Goal: Task Accomplishment & Management: Use online tool/utility

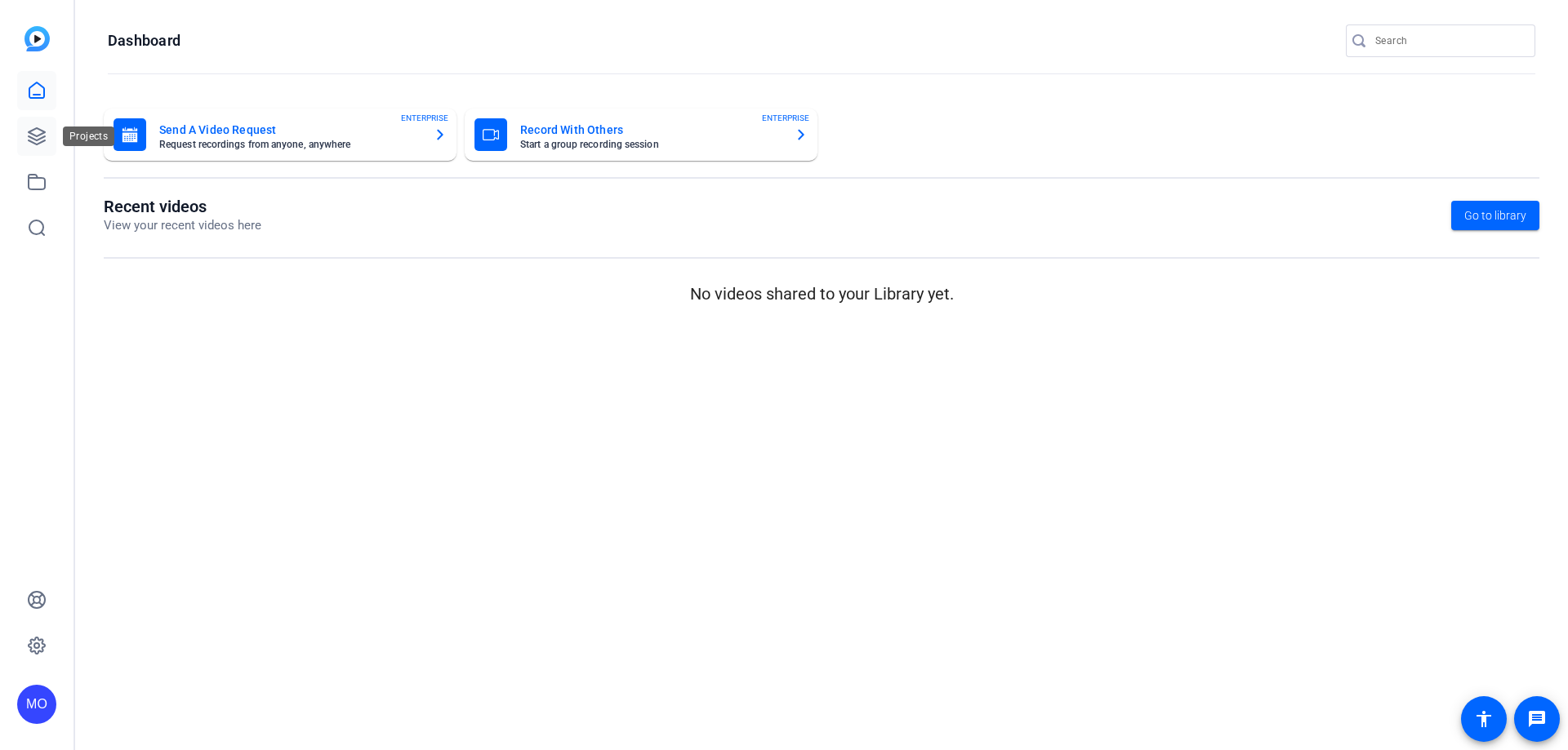
click at [37, 132] on icon at bounding box center [36, 136] width 19 height 19
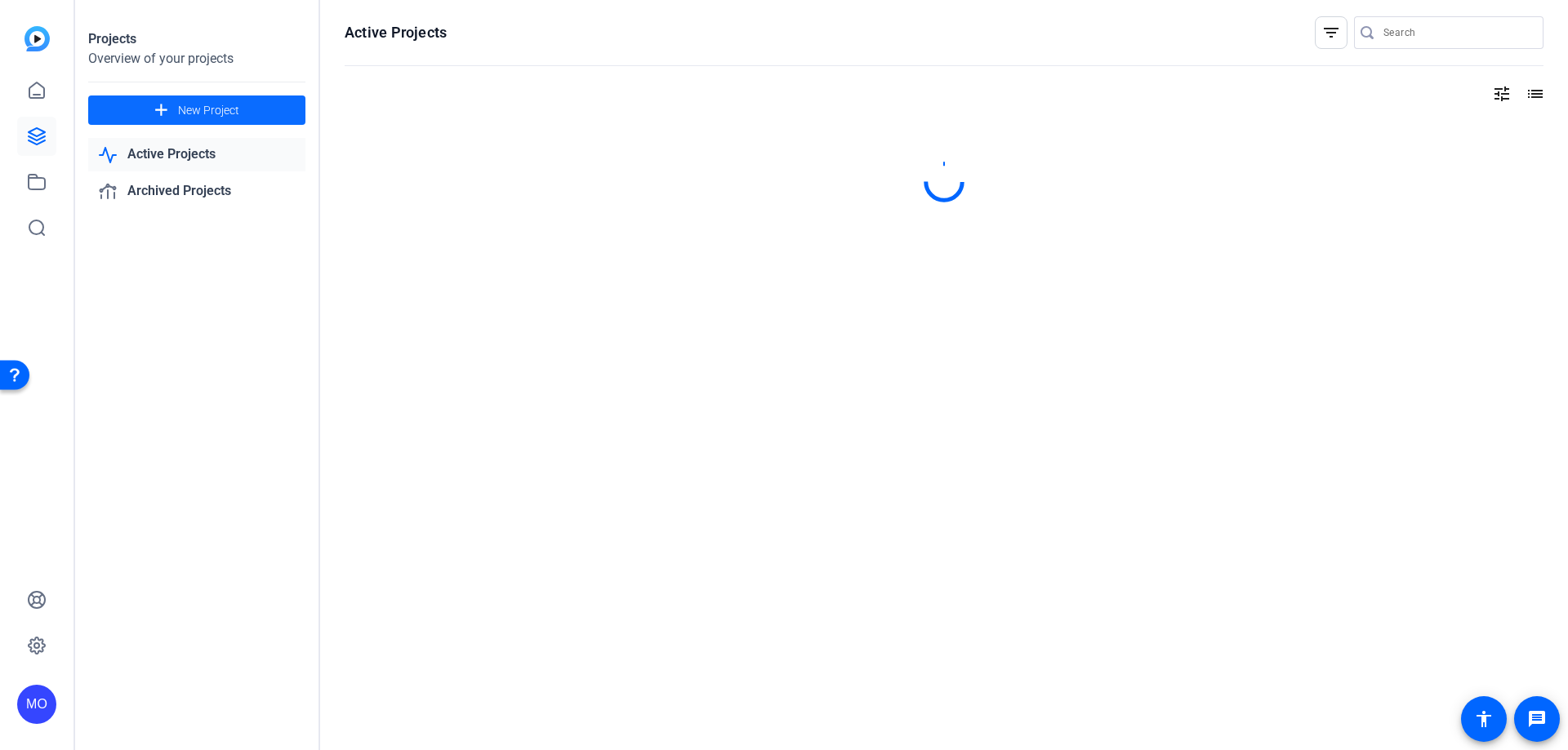
click at [233, 106] on span "New Project" at bounding box center [208, 110] width 61 height 17
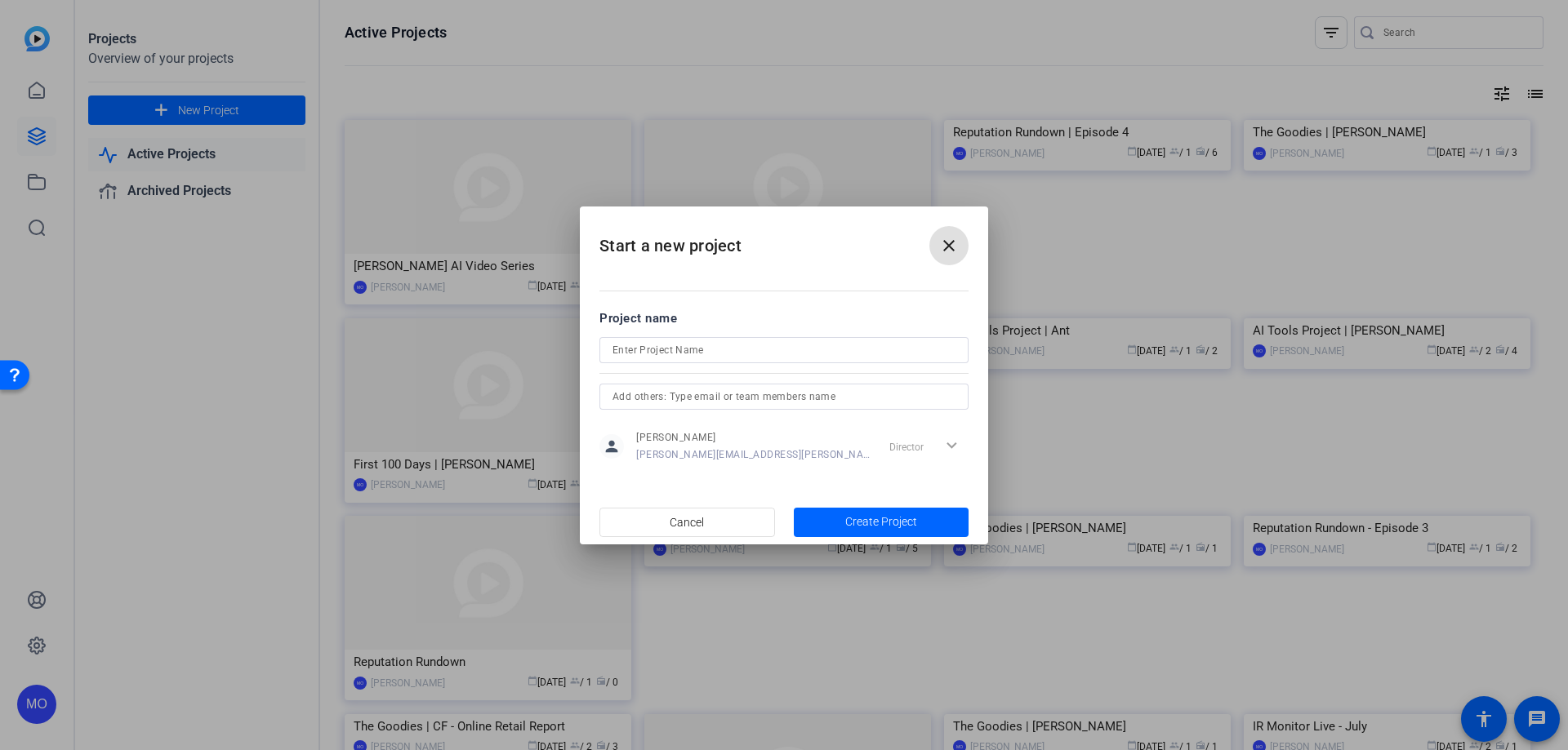
click at [660, 348] on input at bounding box center [784, 350] width 343 height 19
type input "[PERSON_NAME] | The Goodies"
click at [866, 523] on span "Create Project" at bounding box center [880, 521] width 72 height 17
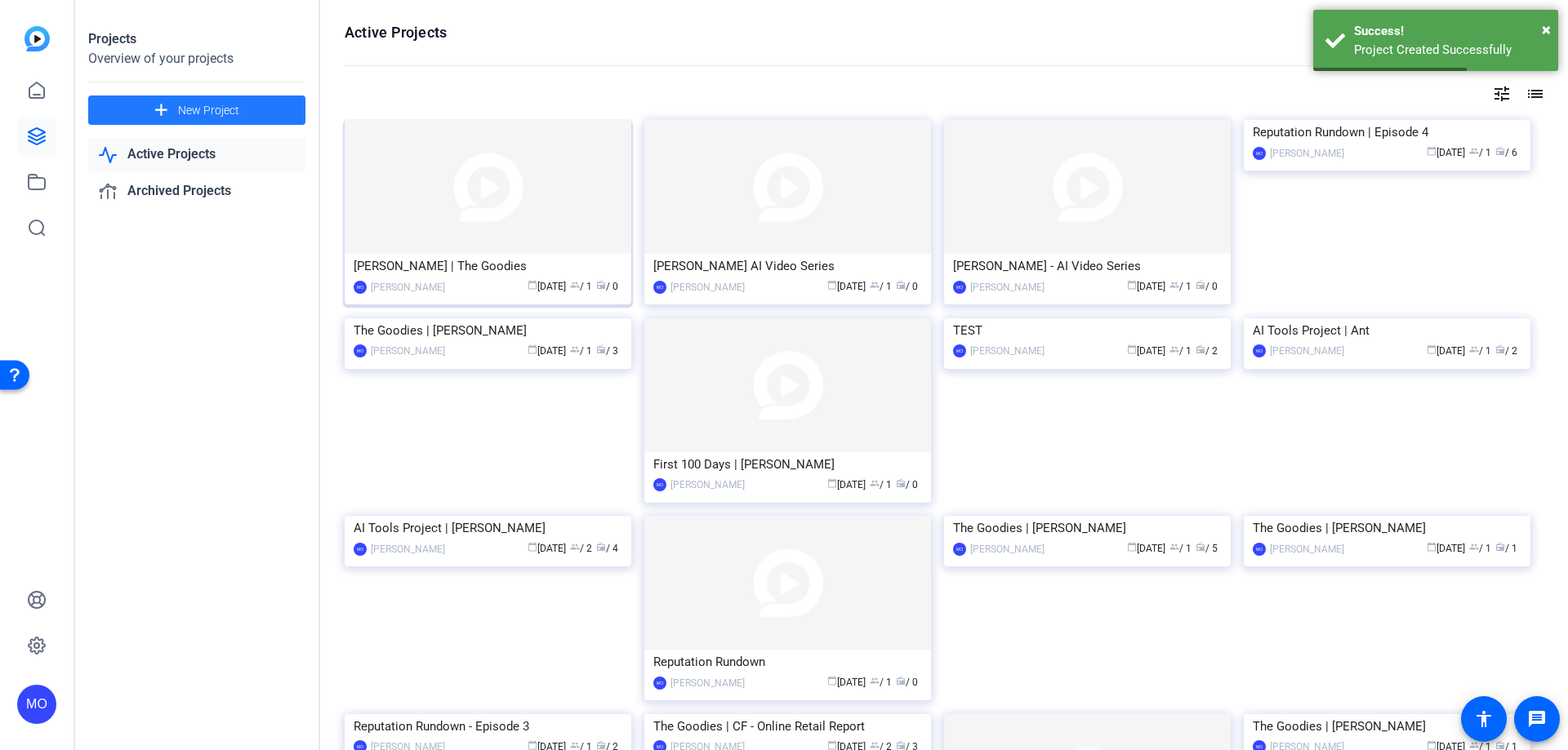
click at [503, 217] on img at bounding box center [488, 187] width 287 height 134
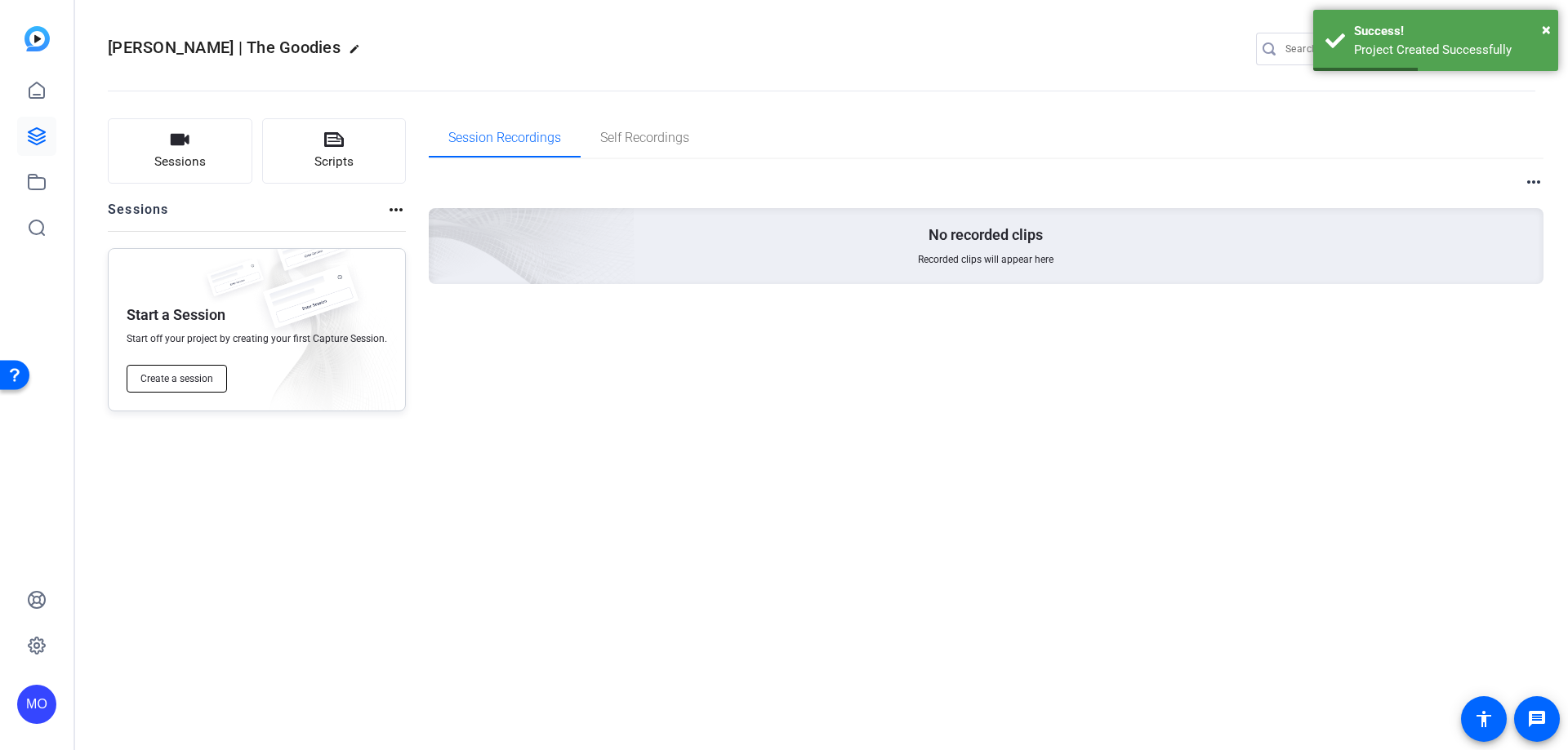
click at [168, 372] on span "Create a session" at bounding box center [177, 379] width 73 height 13
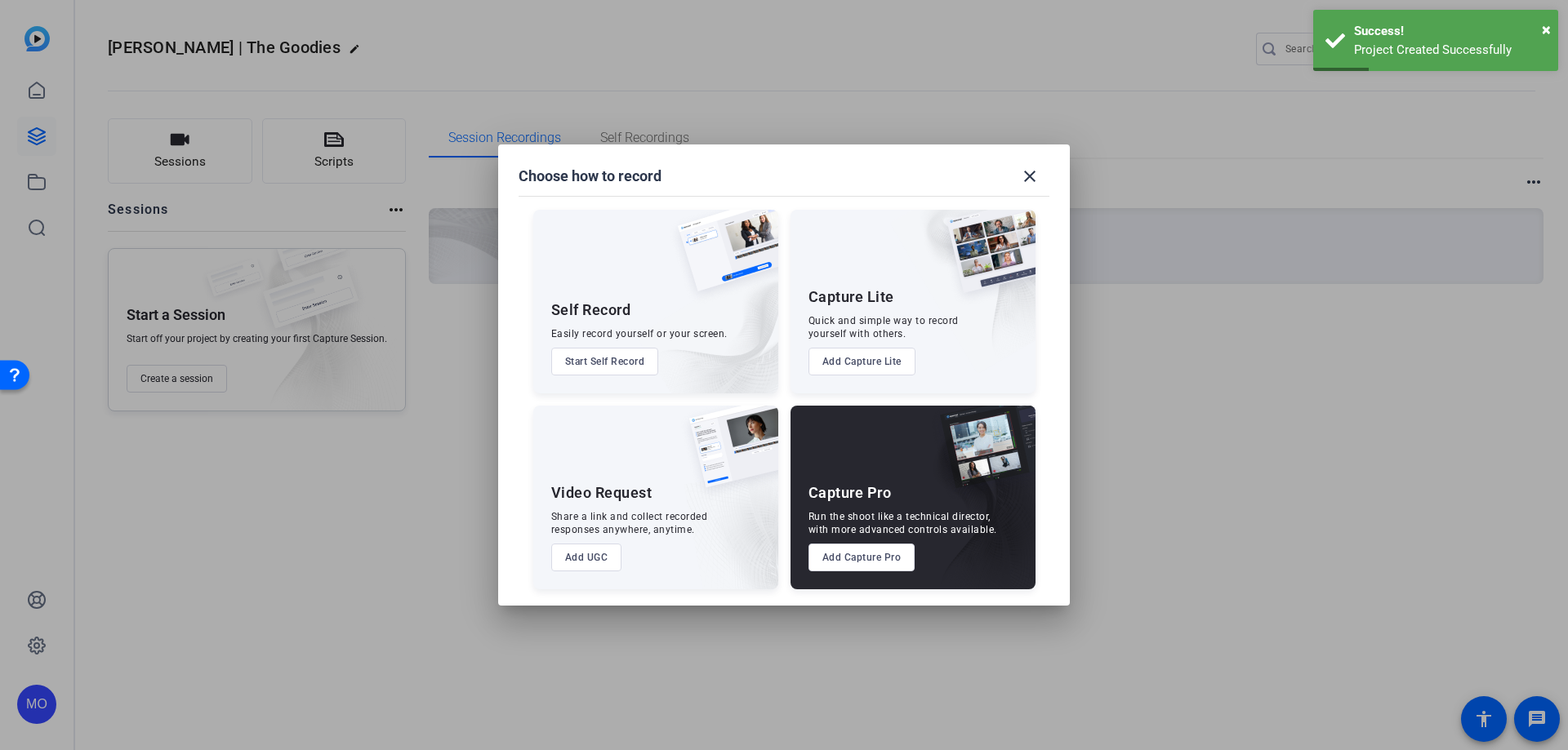
click at [601, 556] on button "Add UGC" at bounding box center [587, 557] width 71 height 27
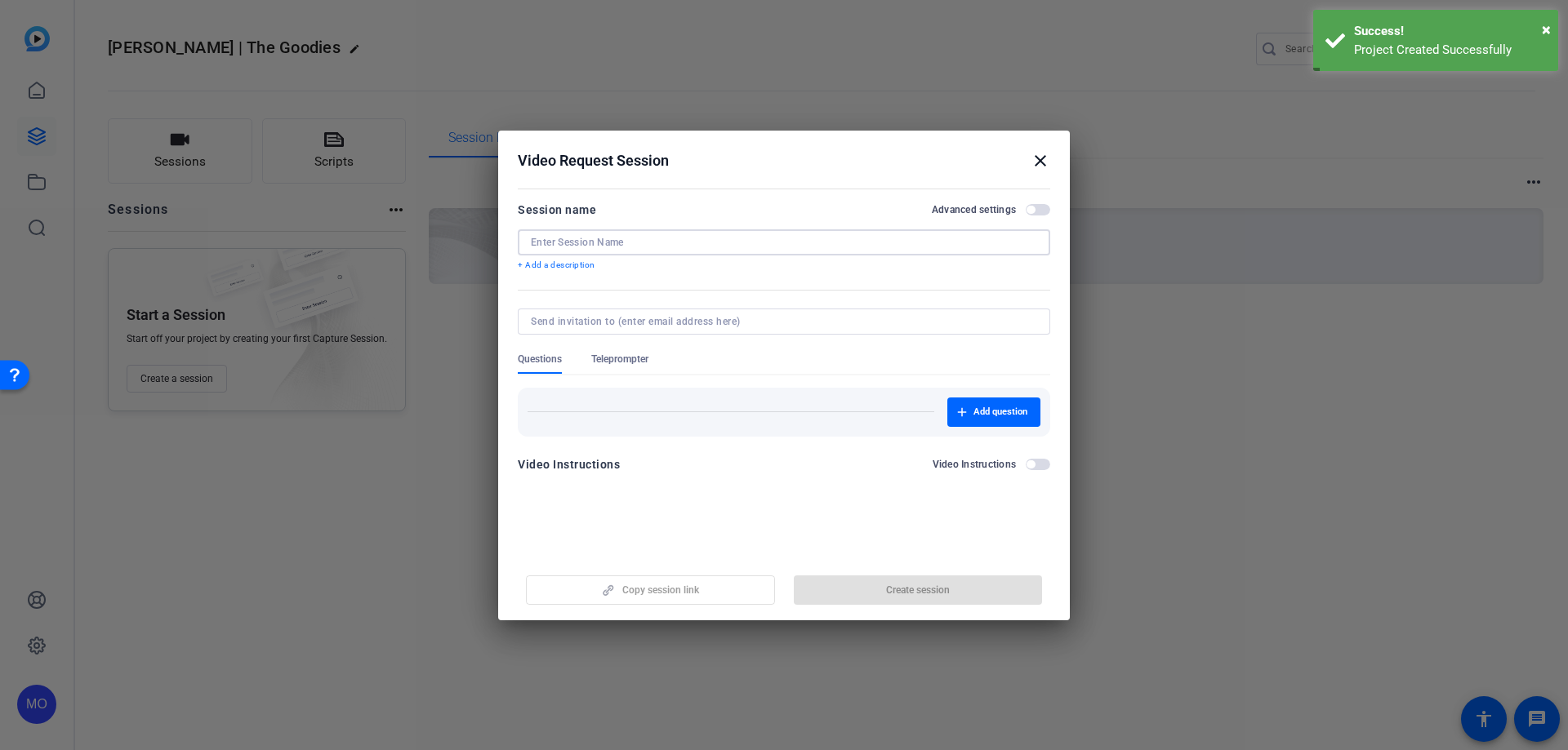
drag, startPoint x: 608, startPoint y: 247, endPoint x: 619, endPoint y: 237, distance: 14.9
click at [608, 247] on input at bounding box center [784, 242] width 506 height 13
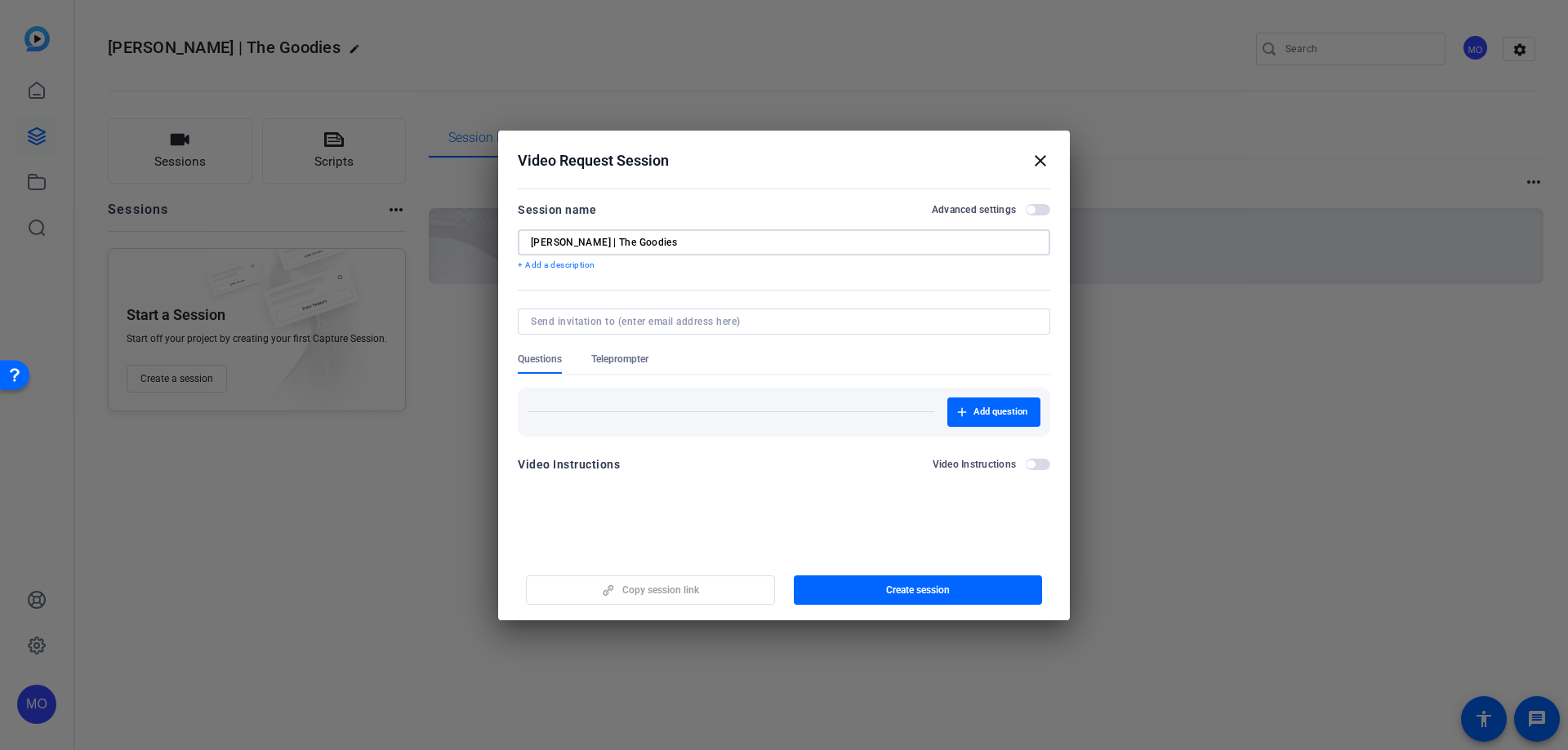
type input "[PERSON_NAME] | The Goodies"
click at [1028, 210] on span "button" at bounding box center [1030, 210] width 8 height 8
click at [1028, 210] on button "Advanced settings" at bounding box center [1038, 210] width 25 height 11
click at [1038, 210] on span "button" at bounding box center [1038, 210] width 25 height 11
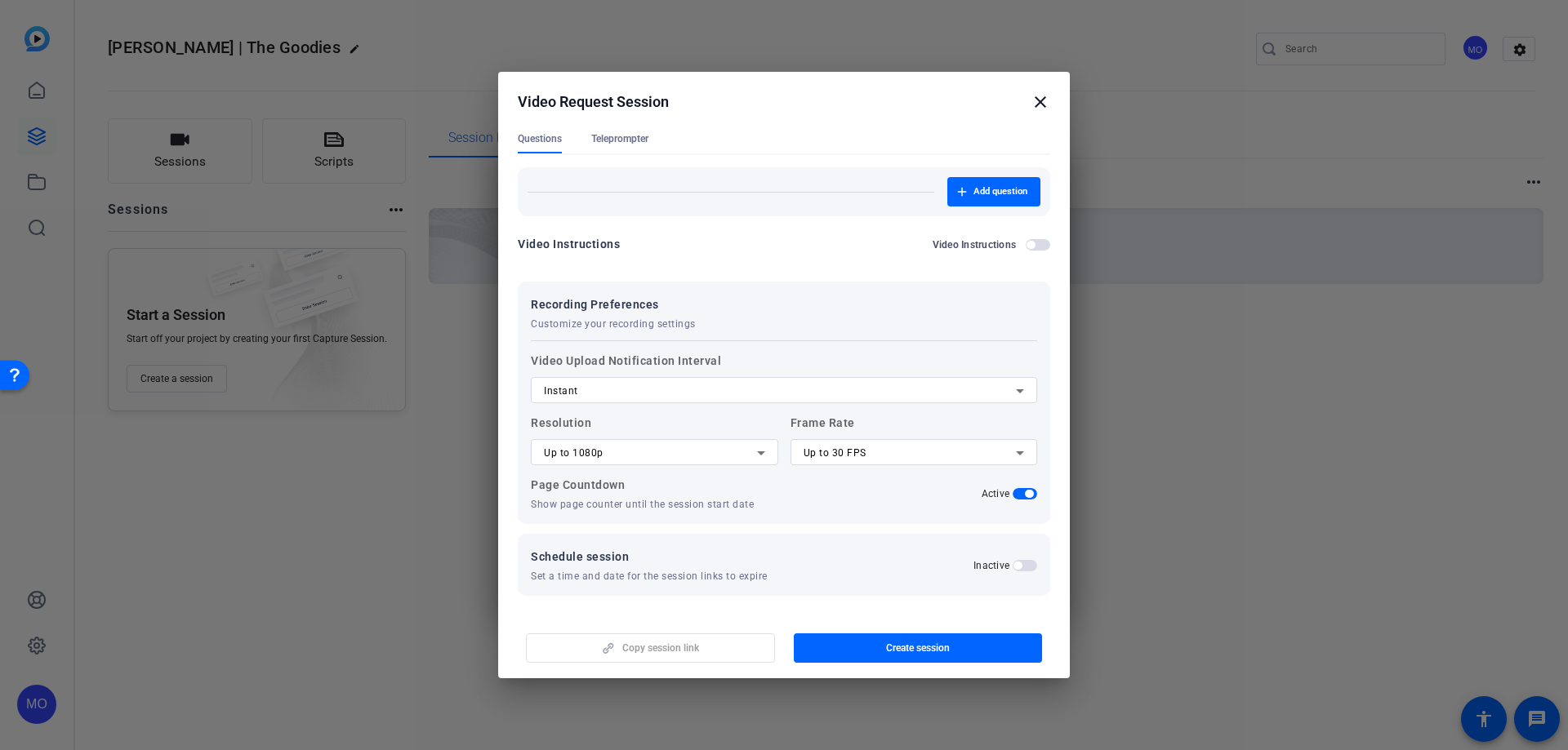
scroll to position [163, 0]
click at [1016, 565] on span "button" at bounding box center [1025, 564] width 25 height 11
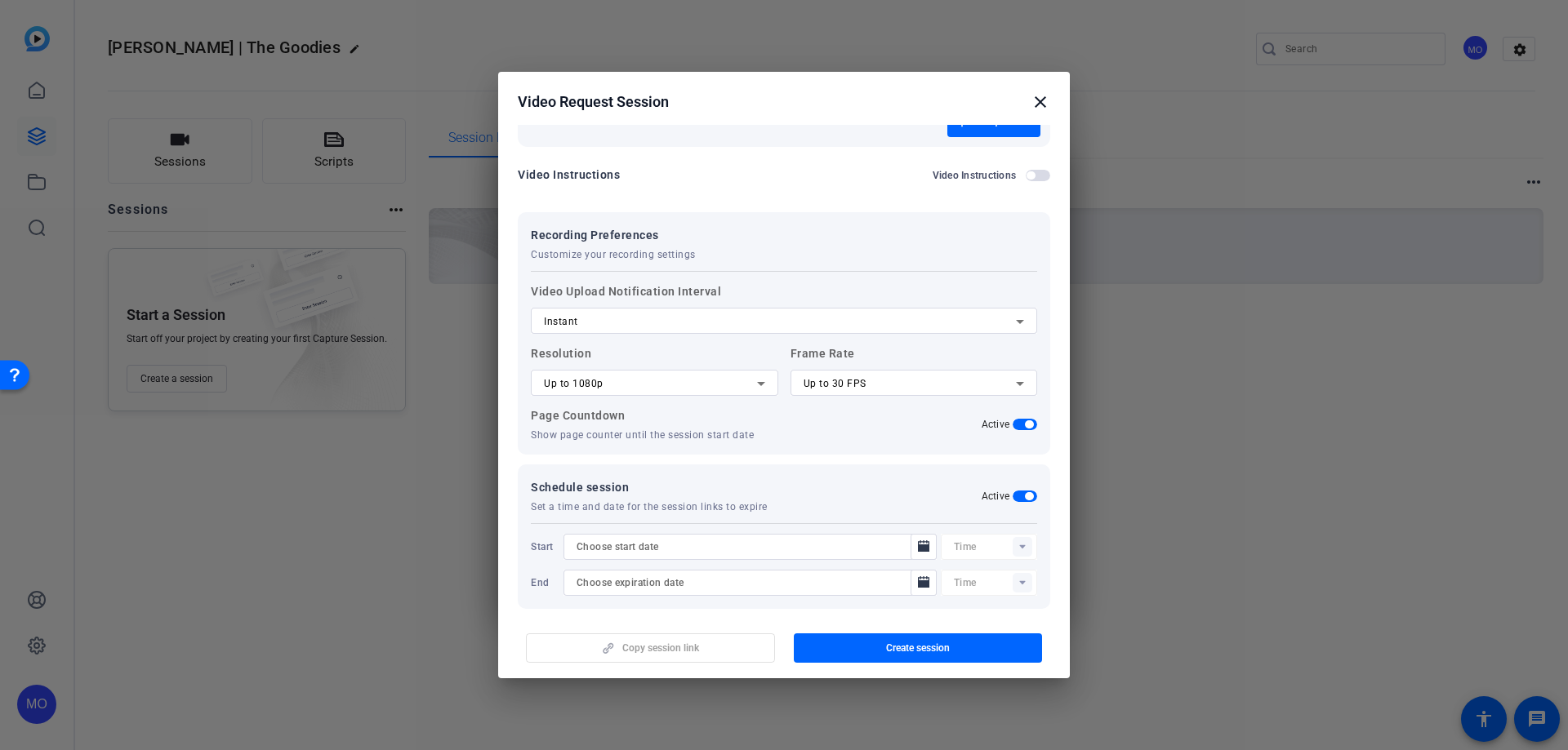
scroll to position [245, 0]
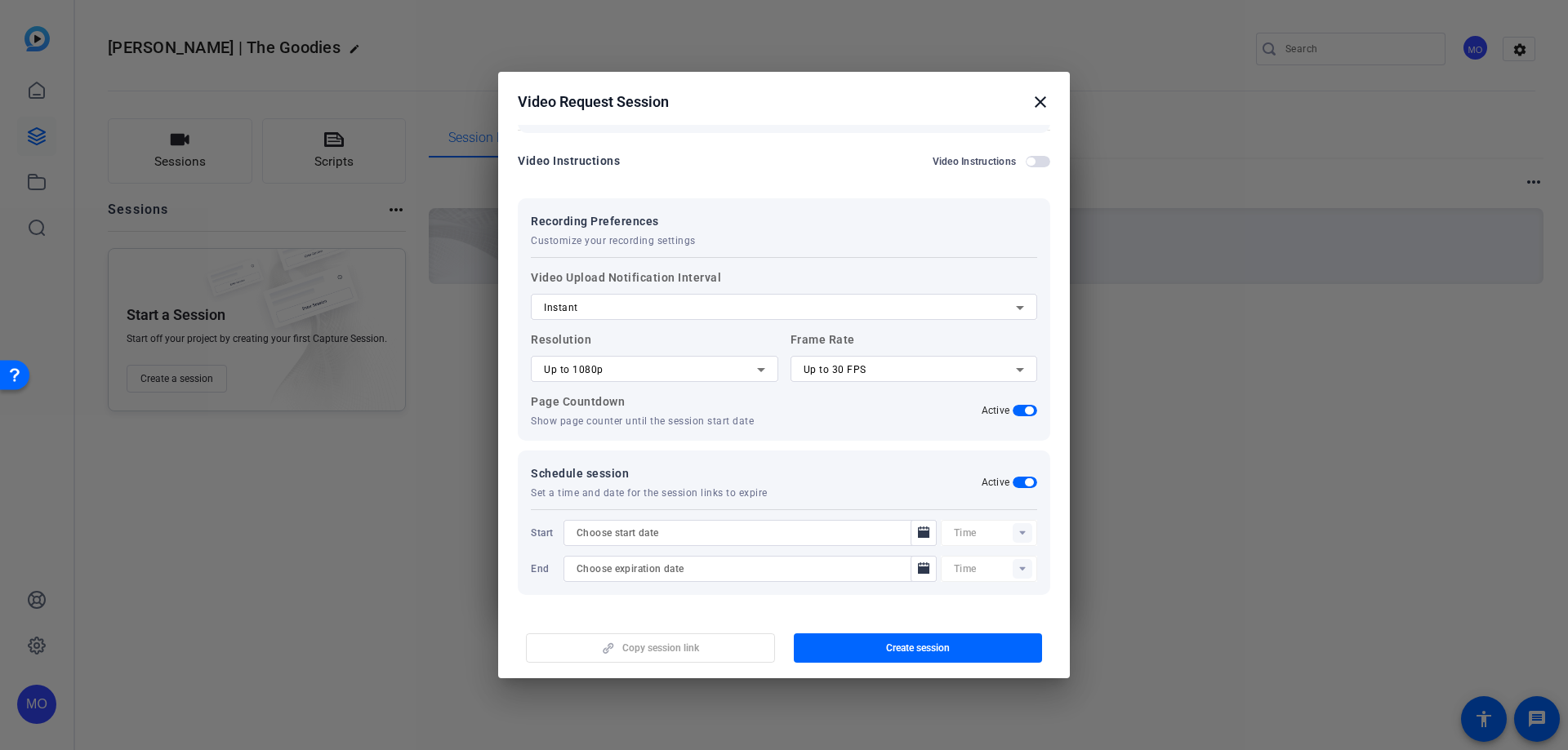
click at [867, 534] on input at bounding box center [742, 532] width 331 height 19
click at [904, 537] on span "Open calendar" at bounding box center [924, 532] width 39 height 39
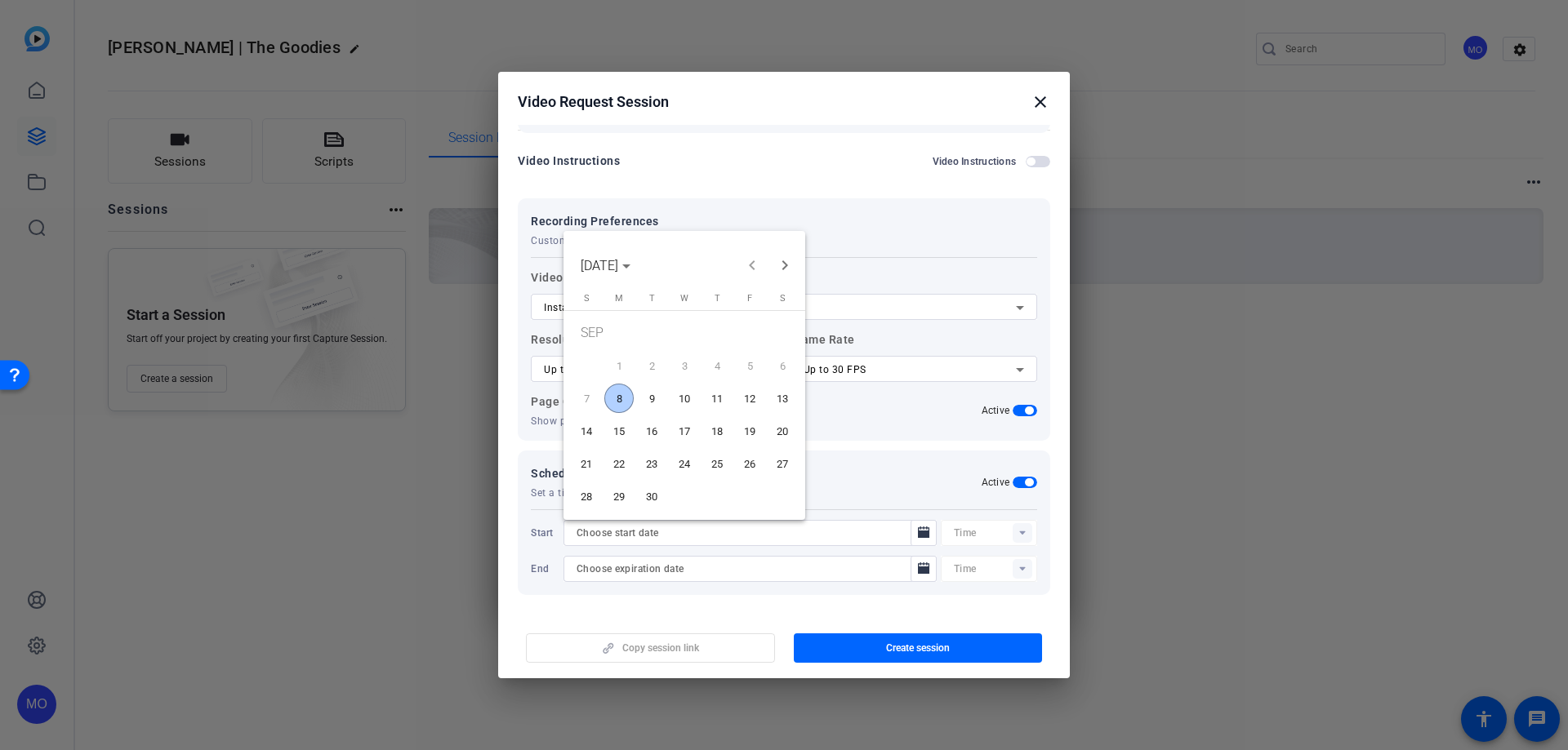
click at [611, 389] on span "8" at bounding box center [619, 398] width 29 height 29
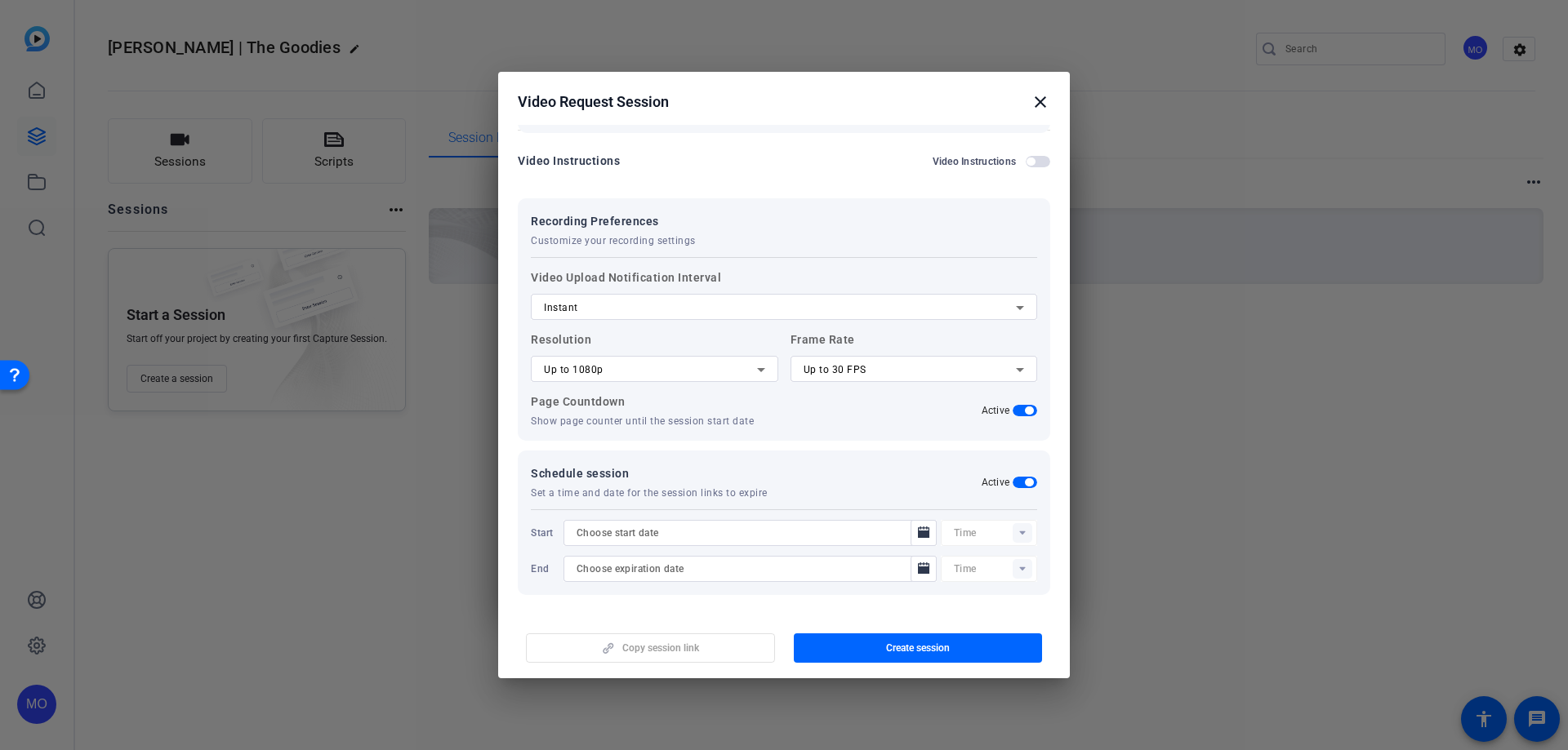
type input "[DATE]"
click at [1012, 534] on rect at bounding box center [1022, 532] width 19 height 19
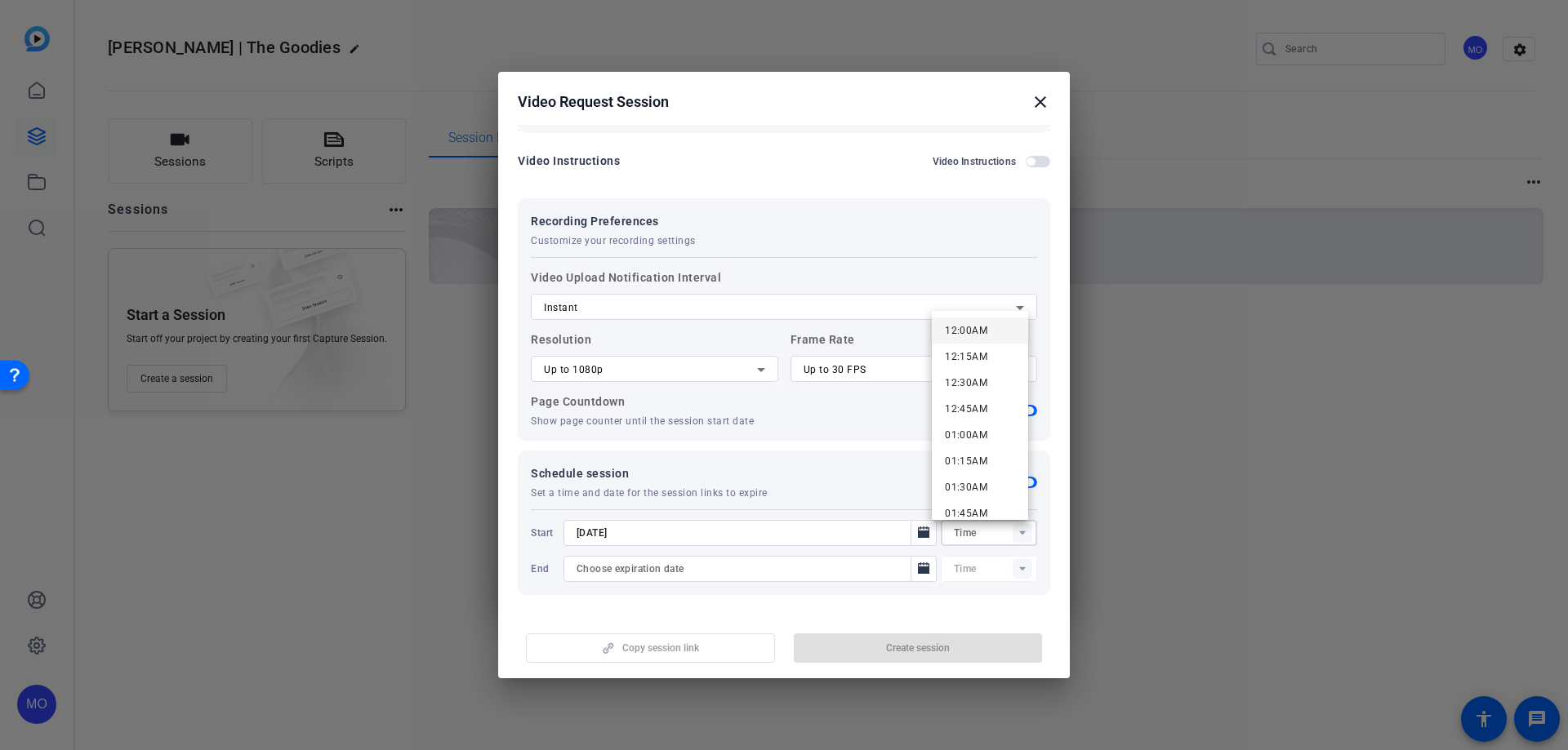
click at [975, 337] on span "12:00AM" at bounding box center [966, 331] width 42 height 19
type input "12:00AM"
click at [904, 569] on span "Open calendar" at bounding box center [924, 569] width 39 height 39
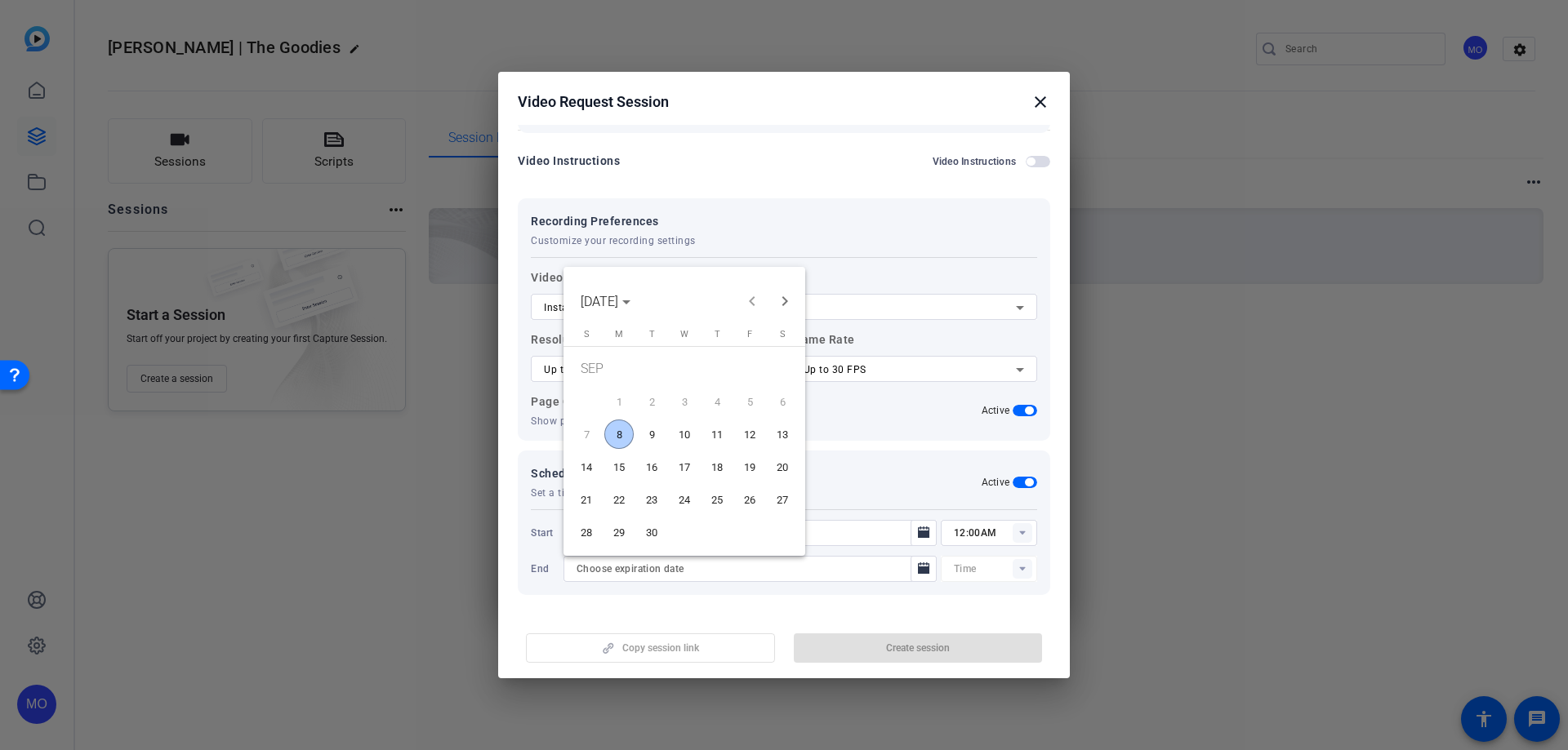
click at [654, 537] on span "30" at bounding box center [651, 532] width 29 height 29
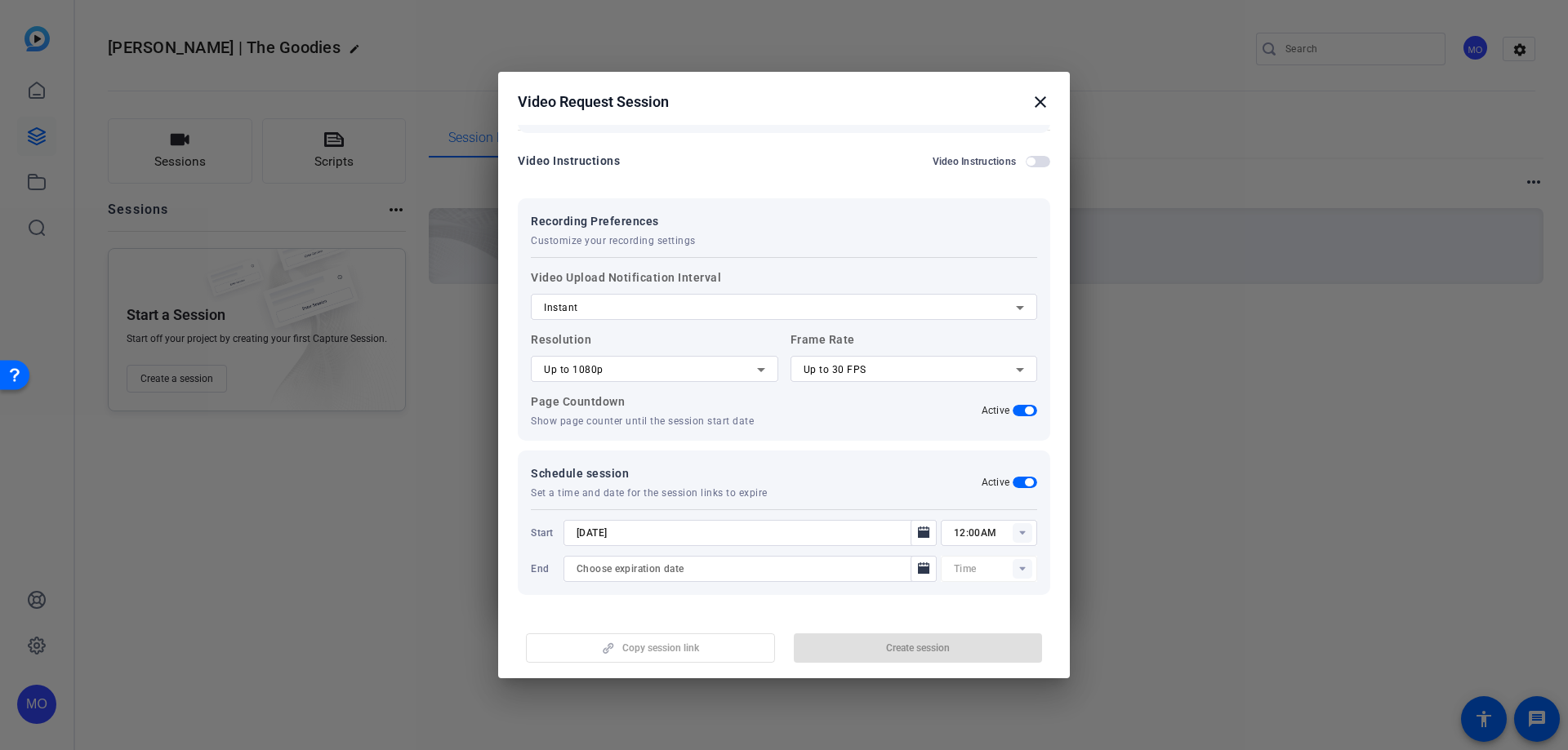
type input "[DATE]"
type input "12:15AM"
click at [832, 651] on span "button" at bounding box center [918, 648] width 249 height 39
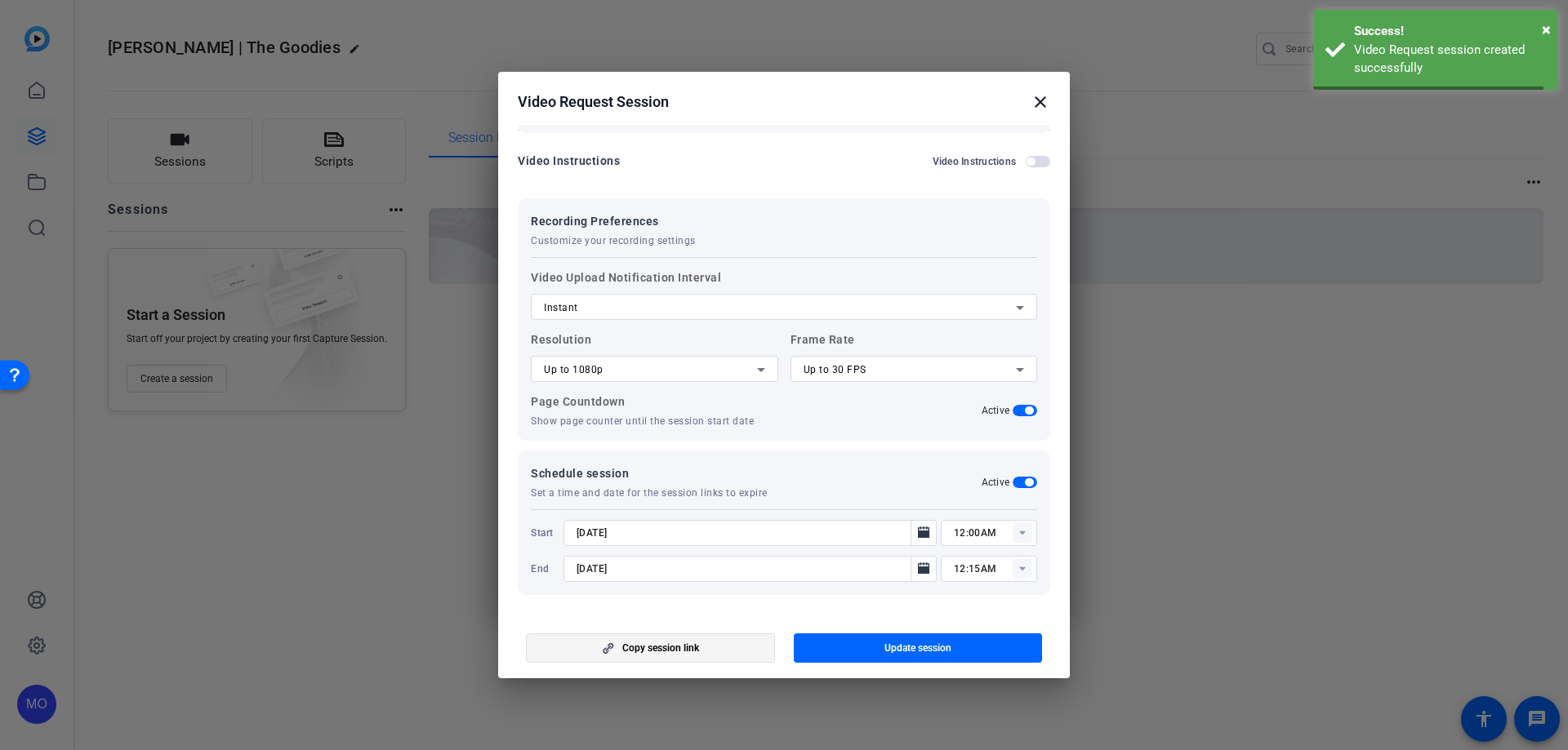
click at [705, 649] on span "button" at bounding box center [650, 648] width 248 height 39
